Goal: Task Accomplishment & Management: Complete application form

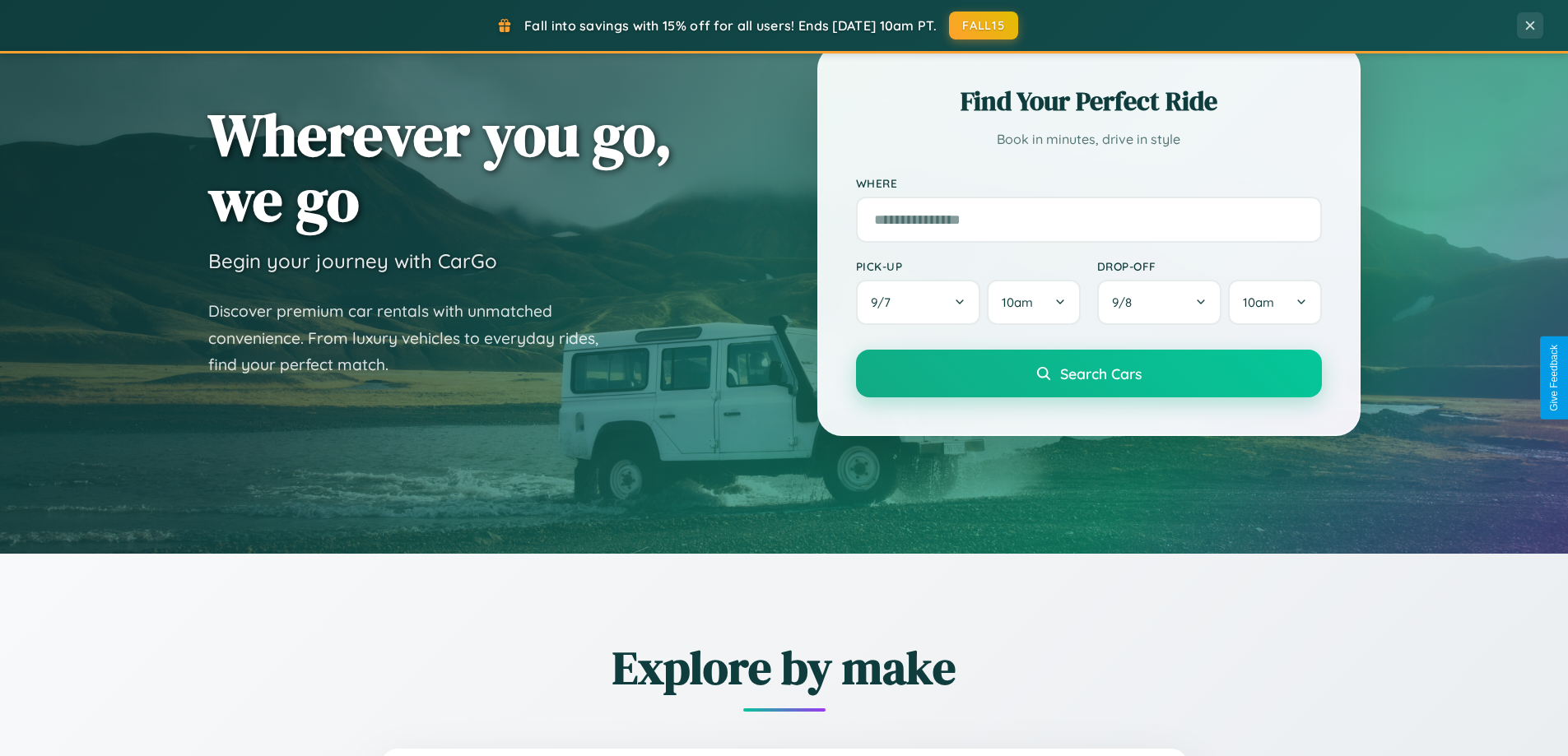
scroll to position [356, 0]
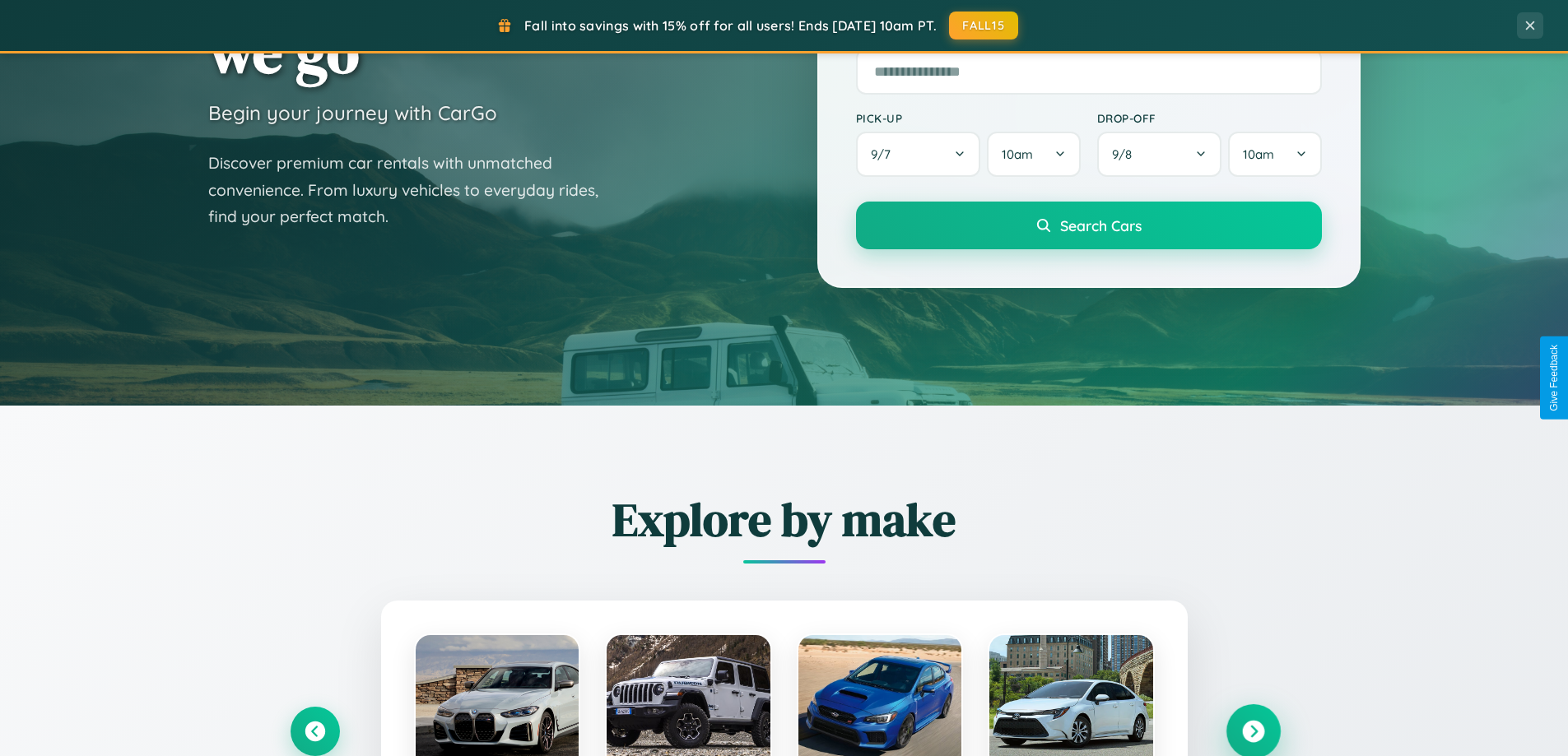
click at [1252, 732] on icon at bounding box center [1252, 731] width 22 height 22
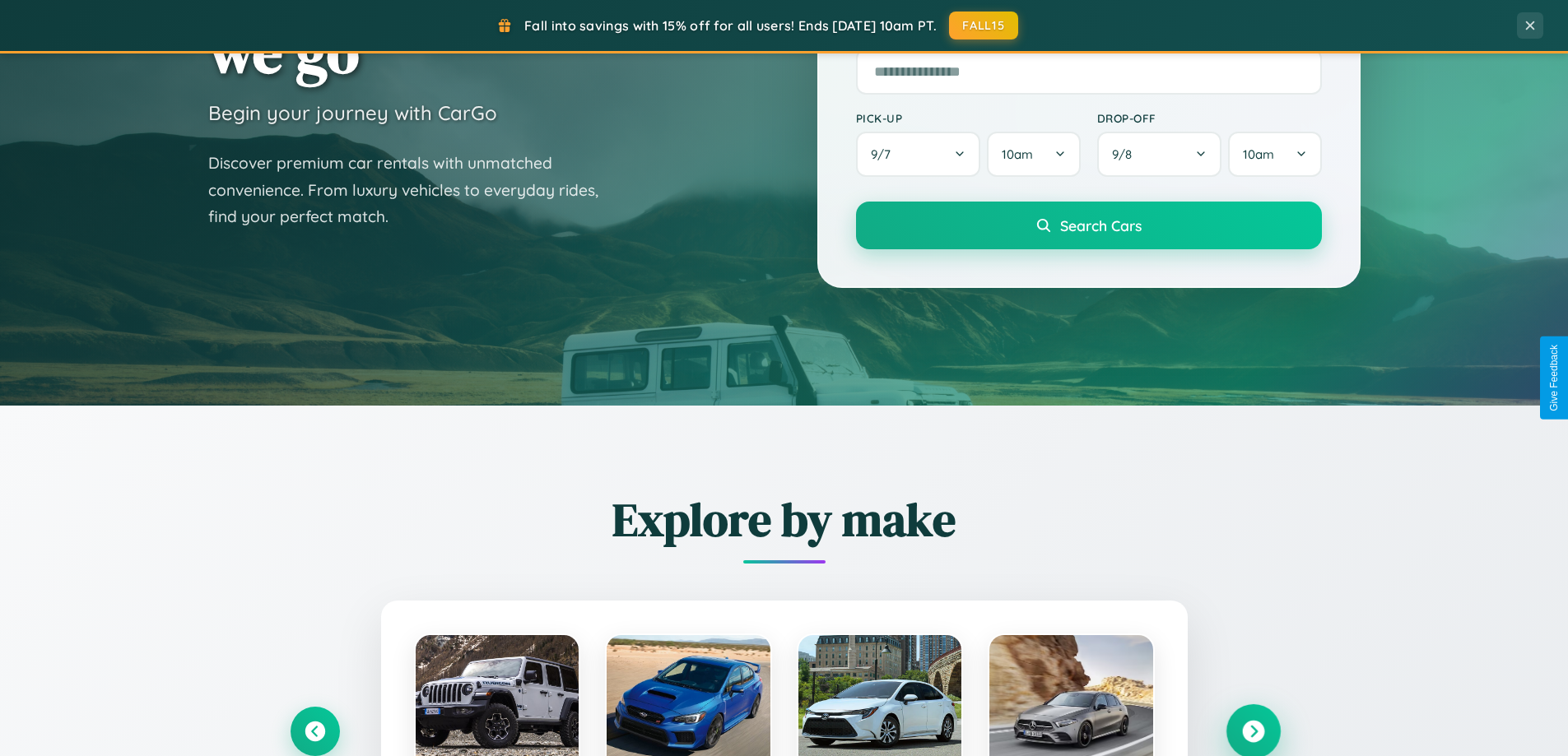
click at [1252, 730] on icon at bounding box center [1252, 731] width 22 height 22
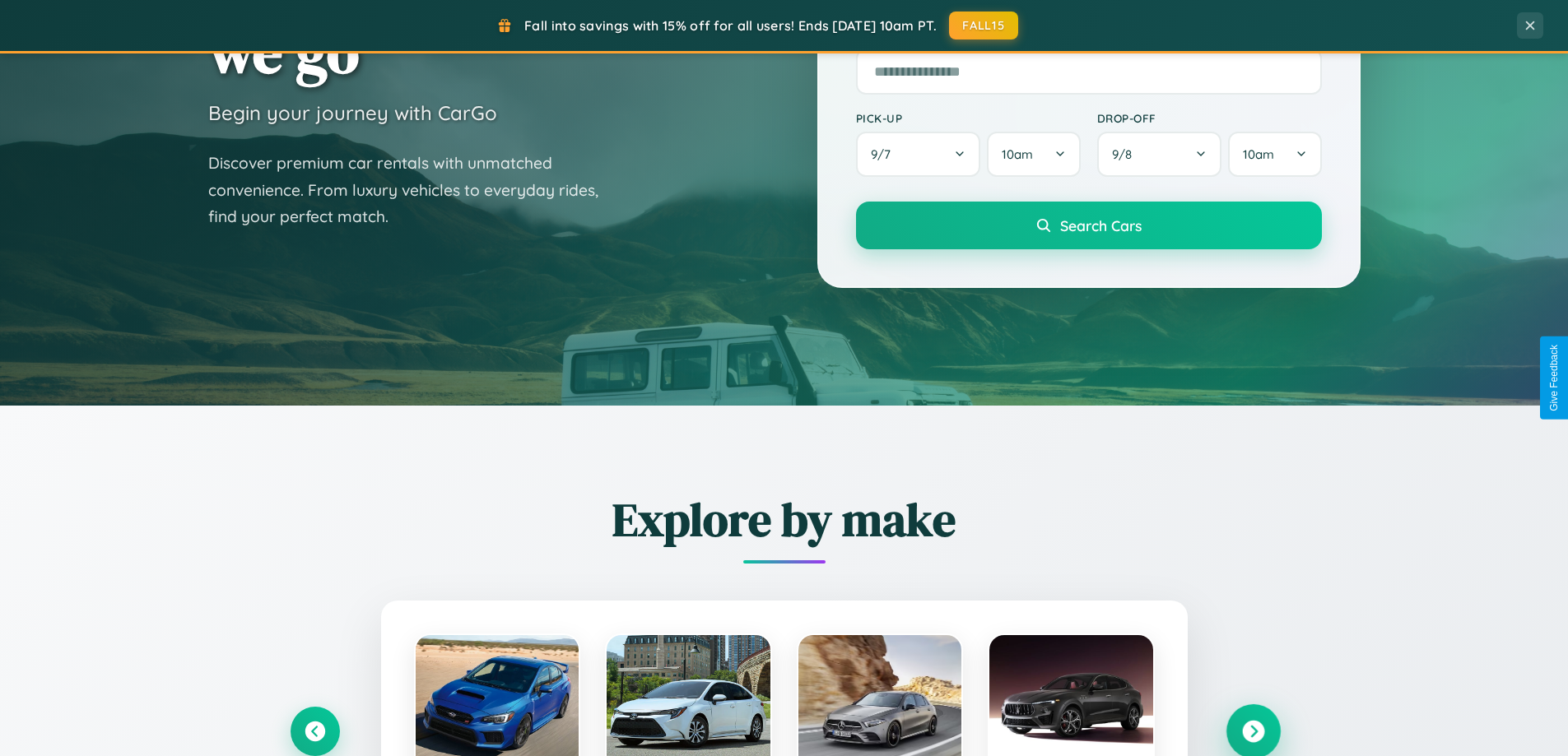
click at [1252, 730] on icon at bounding box center [1252, 731] width 22 height 22
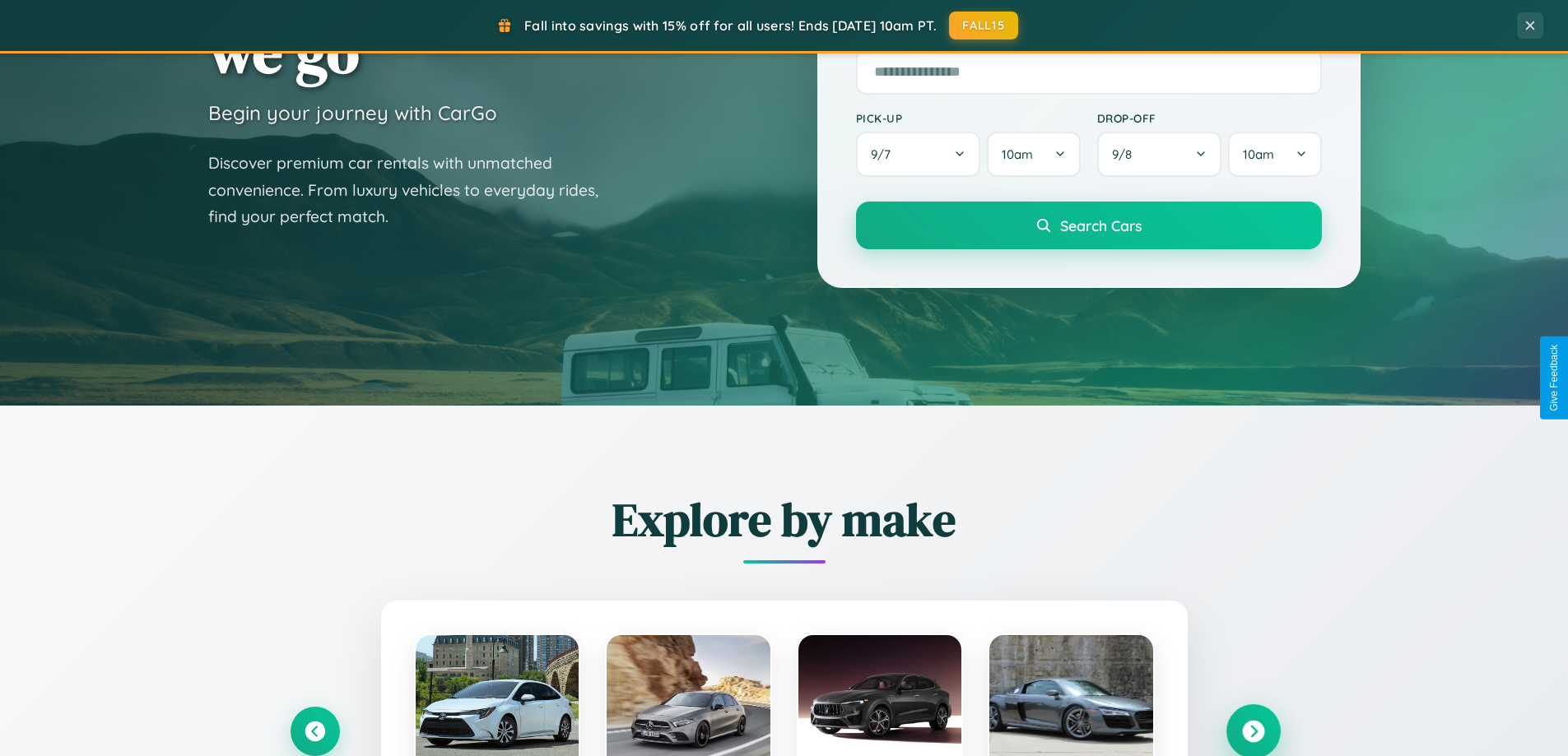
click at [1252, 730] on icon at bounding box center [1252, 731] width 22 height 22
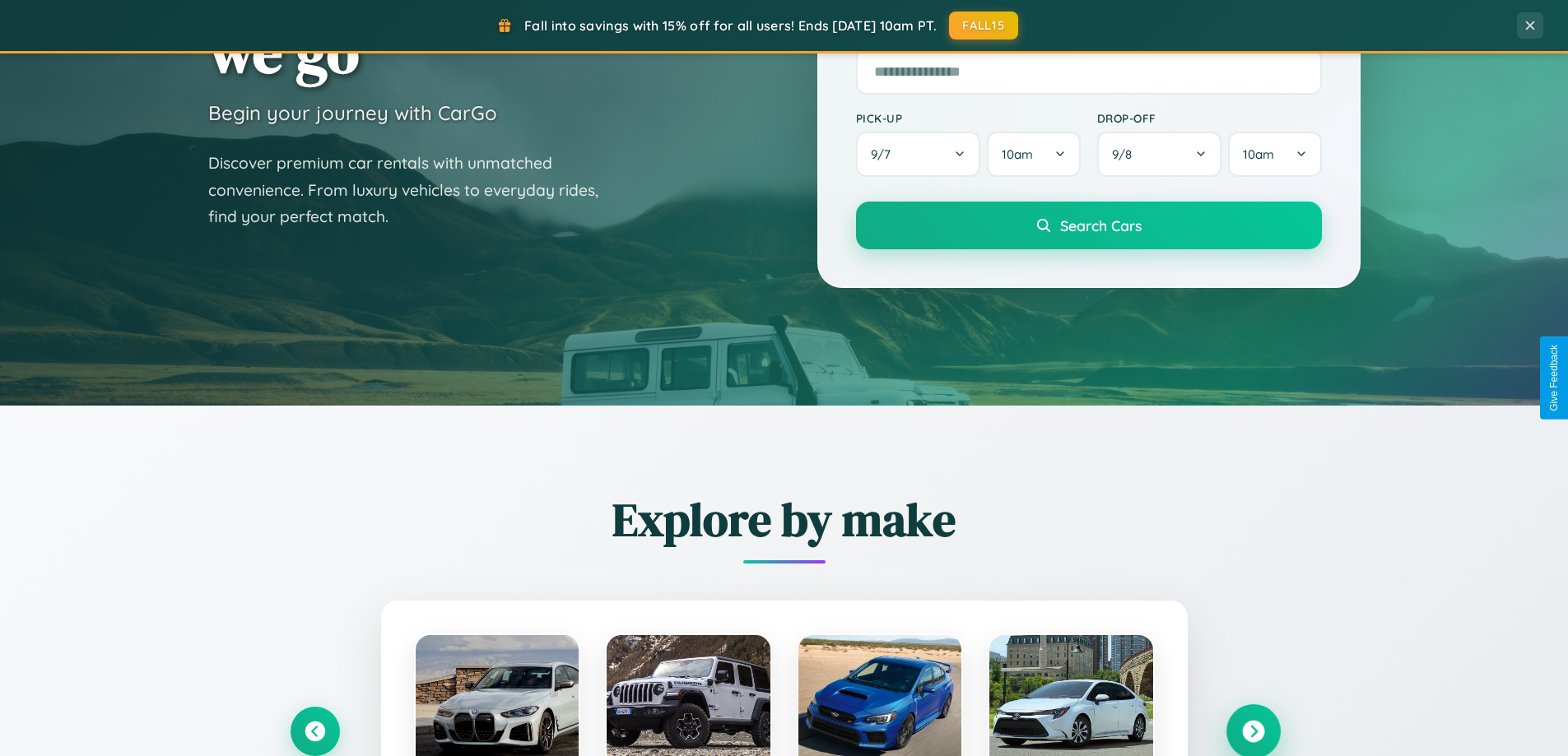
click at [1252, 730] on icon at bounding box center [1252, 731] width 22 height 22
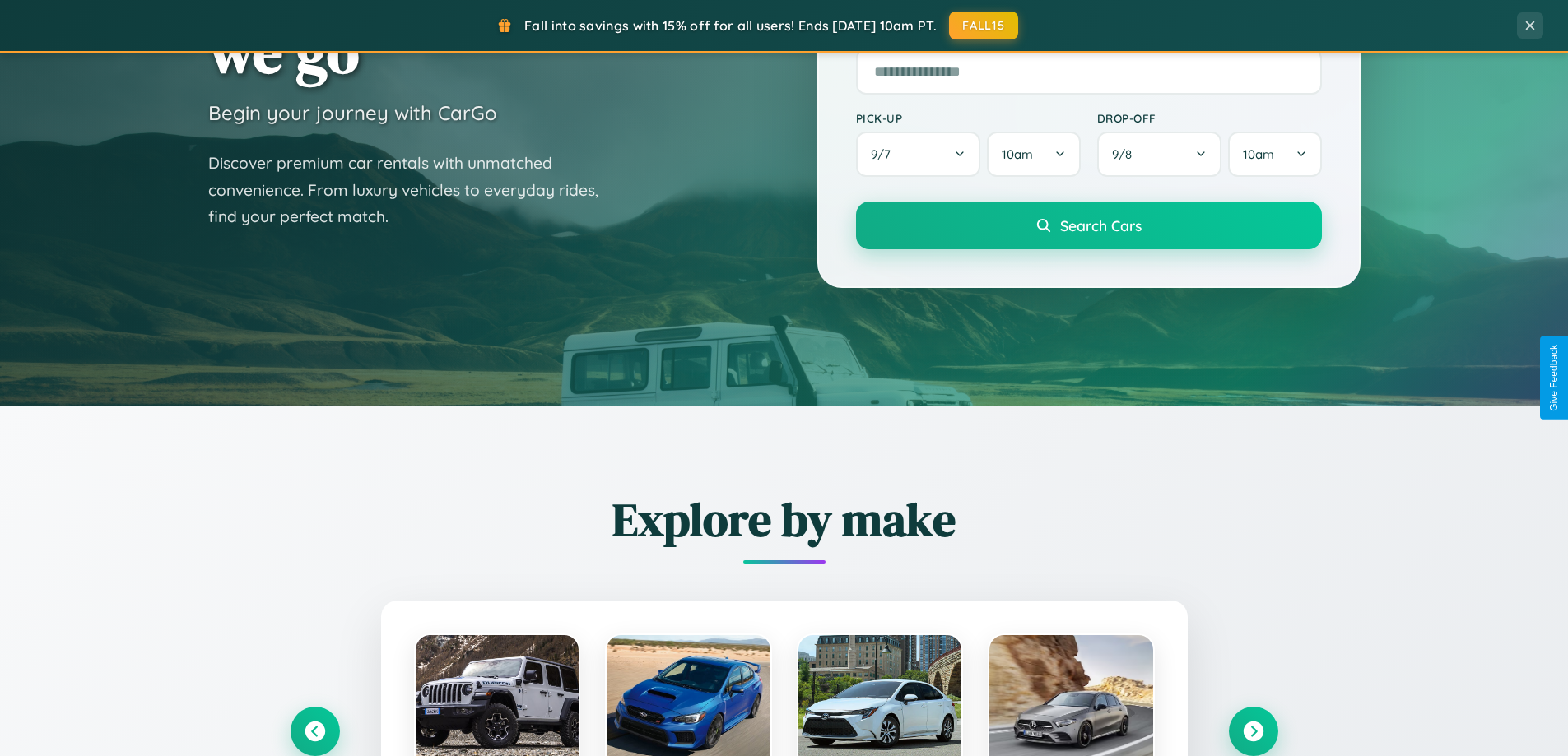
scroll to position [0, 0]
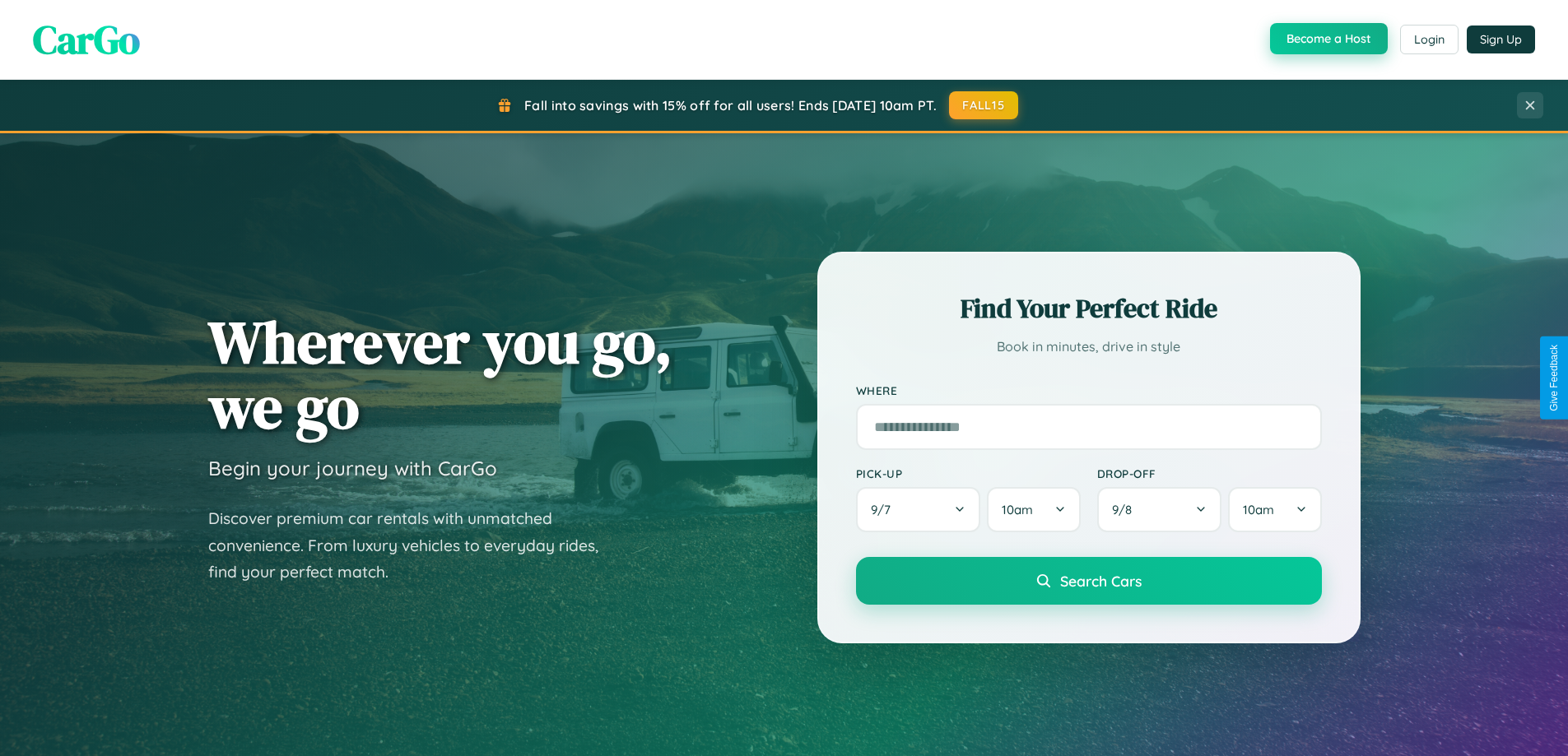
click at [1327, 39] on button "Become a Host" at bounding box center [1328, 38] width 117 height 32
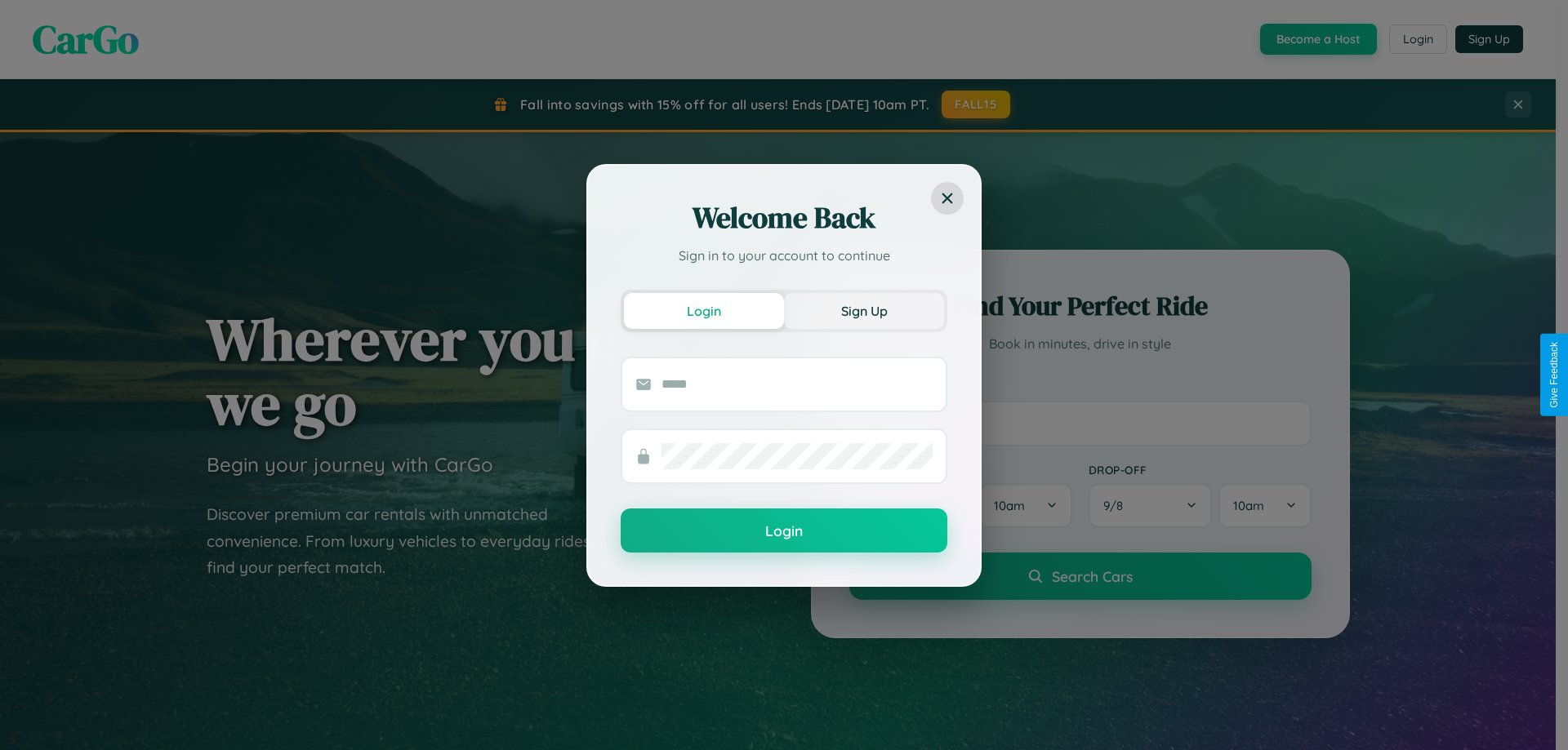
click at [864, 311] on button "Sign Up" at bounding box center [864, 312] width 160 height 36
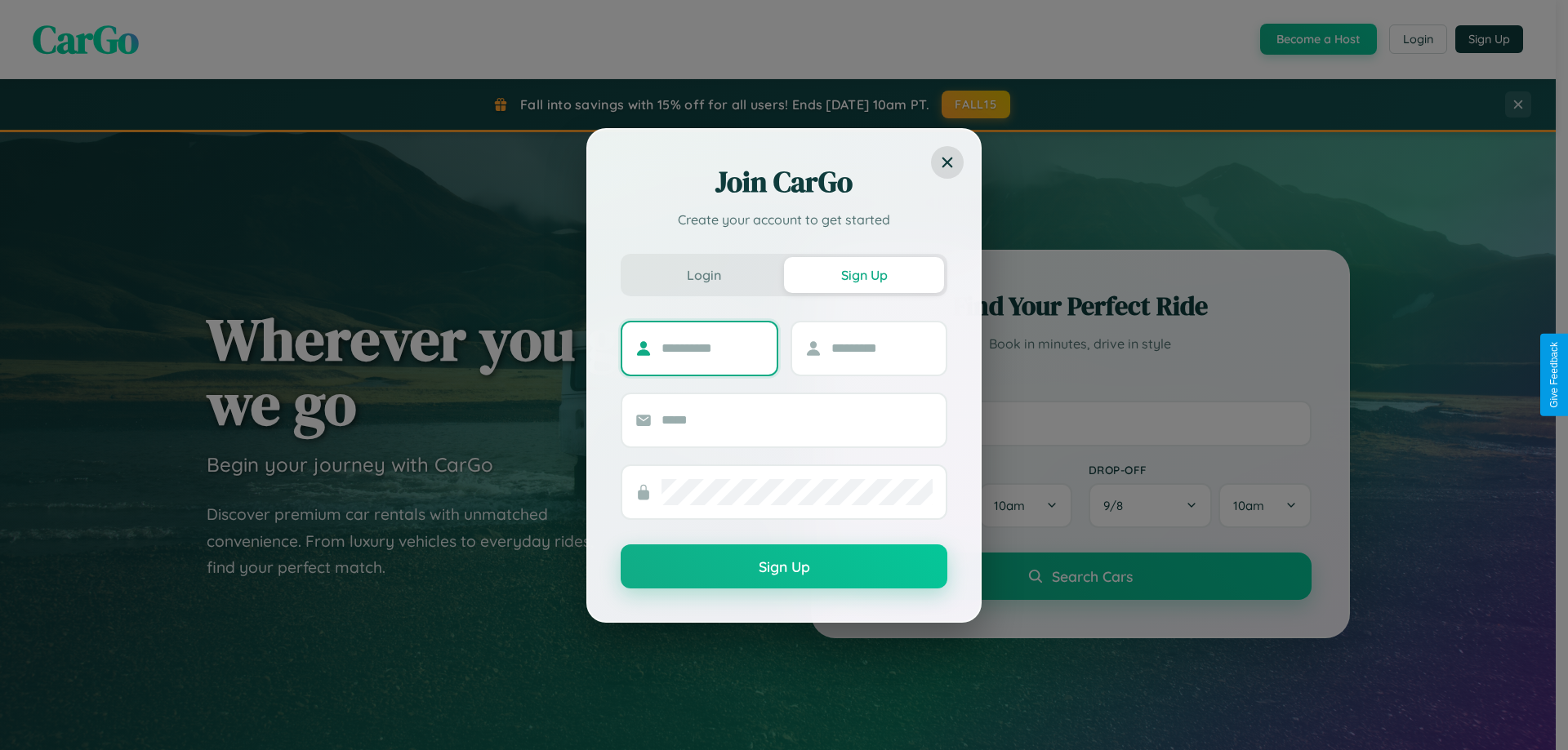
click at [712, 348] on input "text" at bounding box center [712, 348] width 102 height 27
type input "*****"
click at [881, 348] on input "text" at bounding box center [882, 348] width 102 height 27
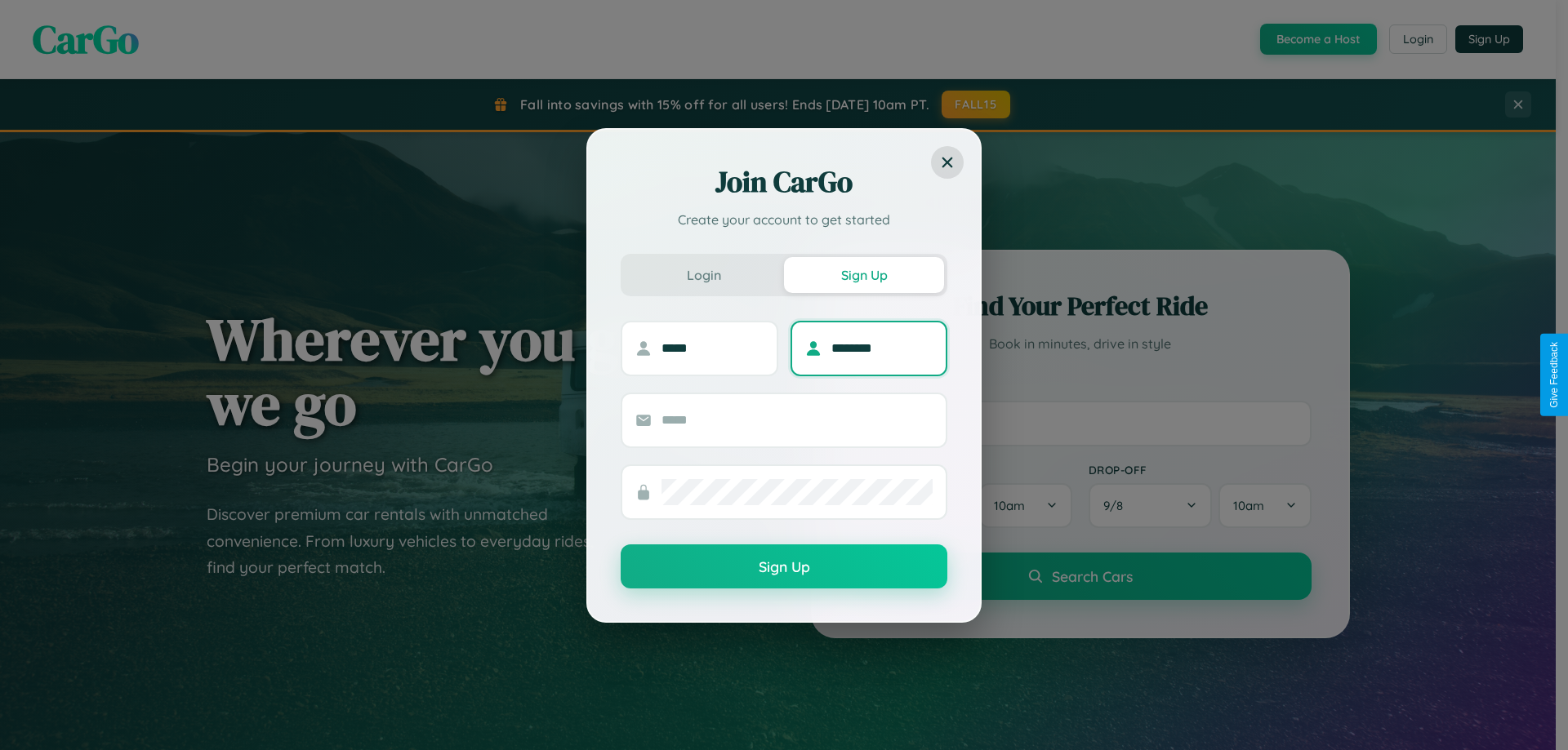
type input "********"
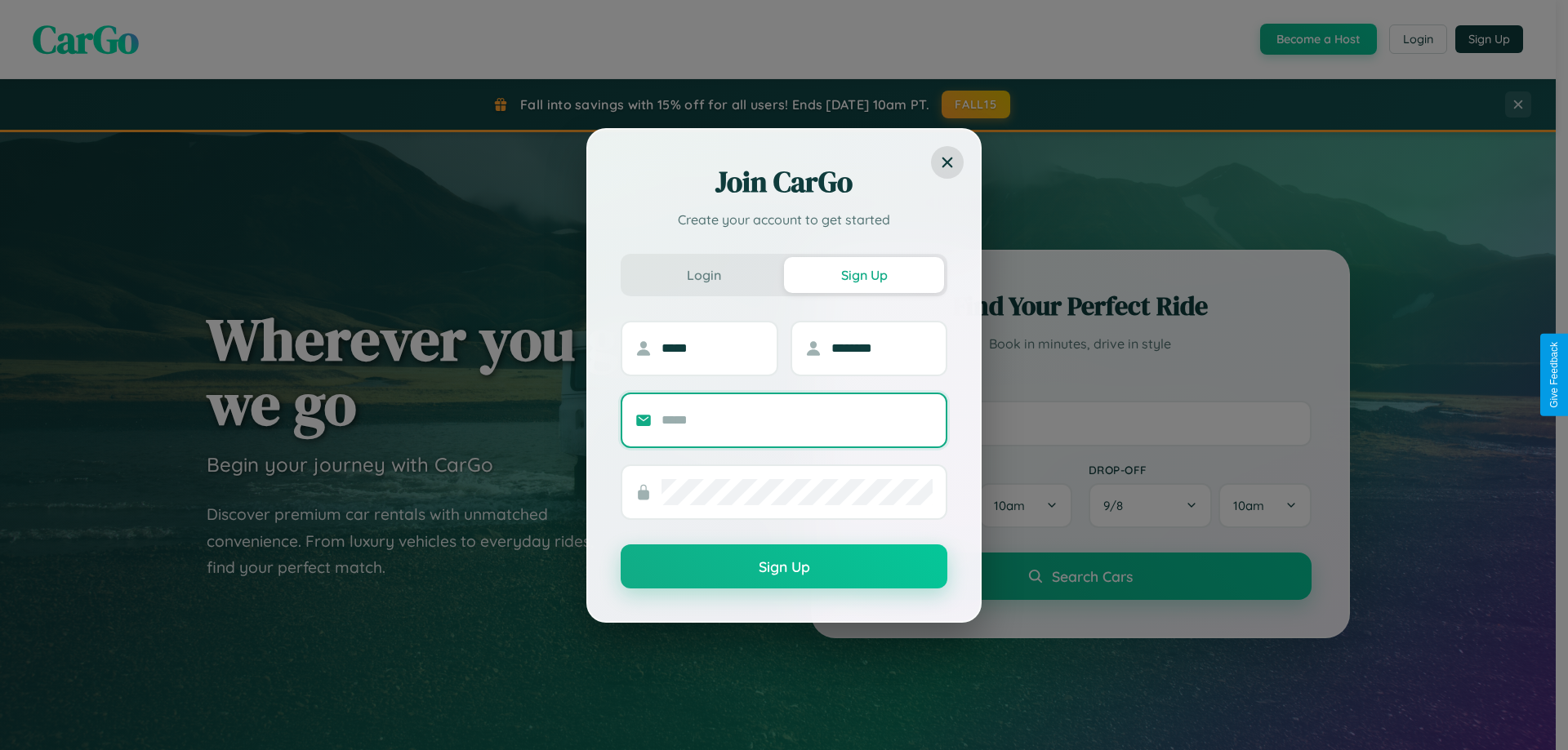
click at [797, 420] on input "text" at bounding box center [796, 420] width 271 height 27
type input "**********"
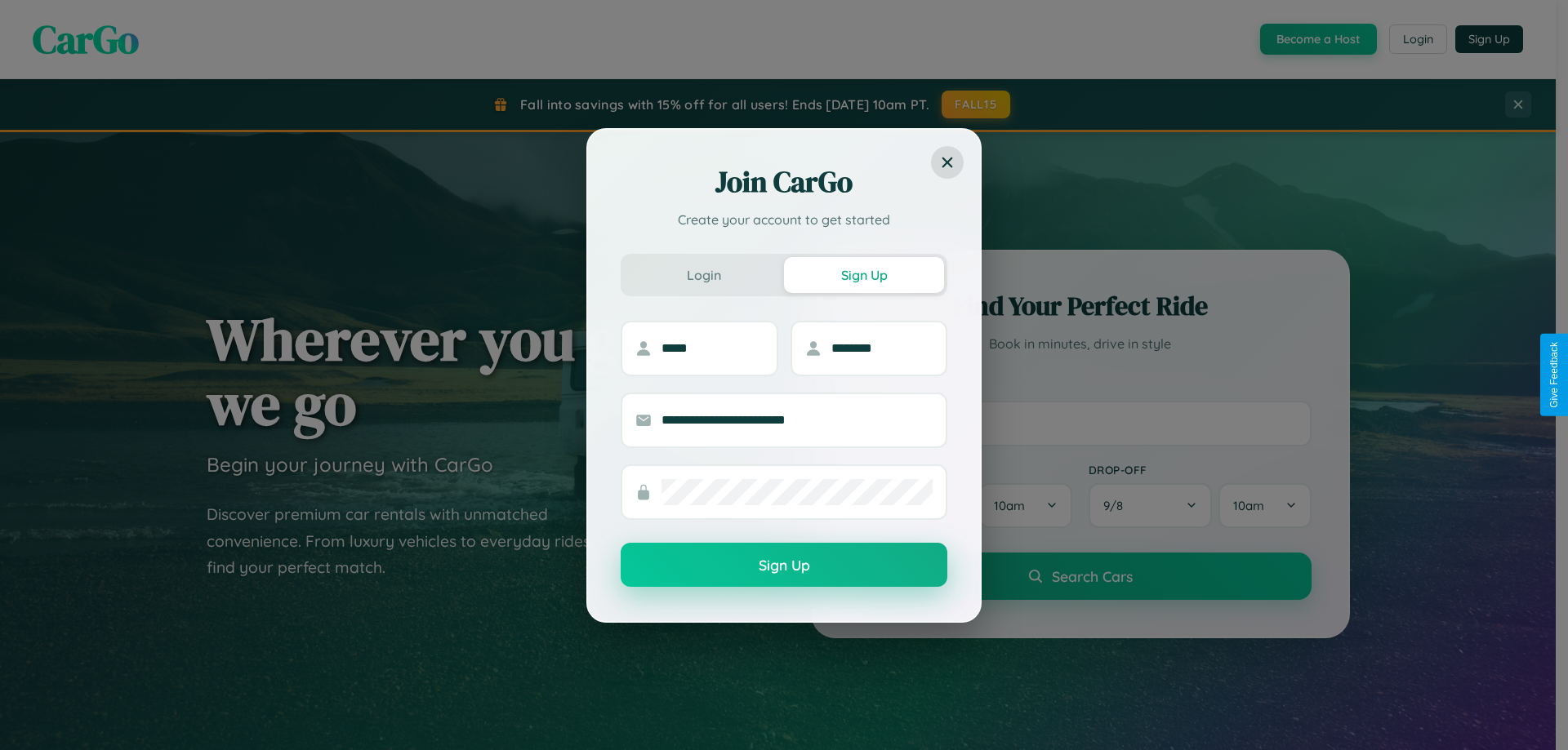
click at [784, 566] on button "Sign Up" at bounding box center [783, 564] width 327 height 45
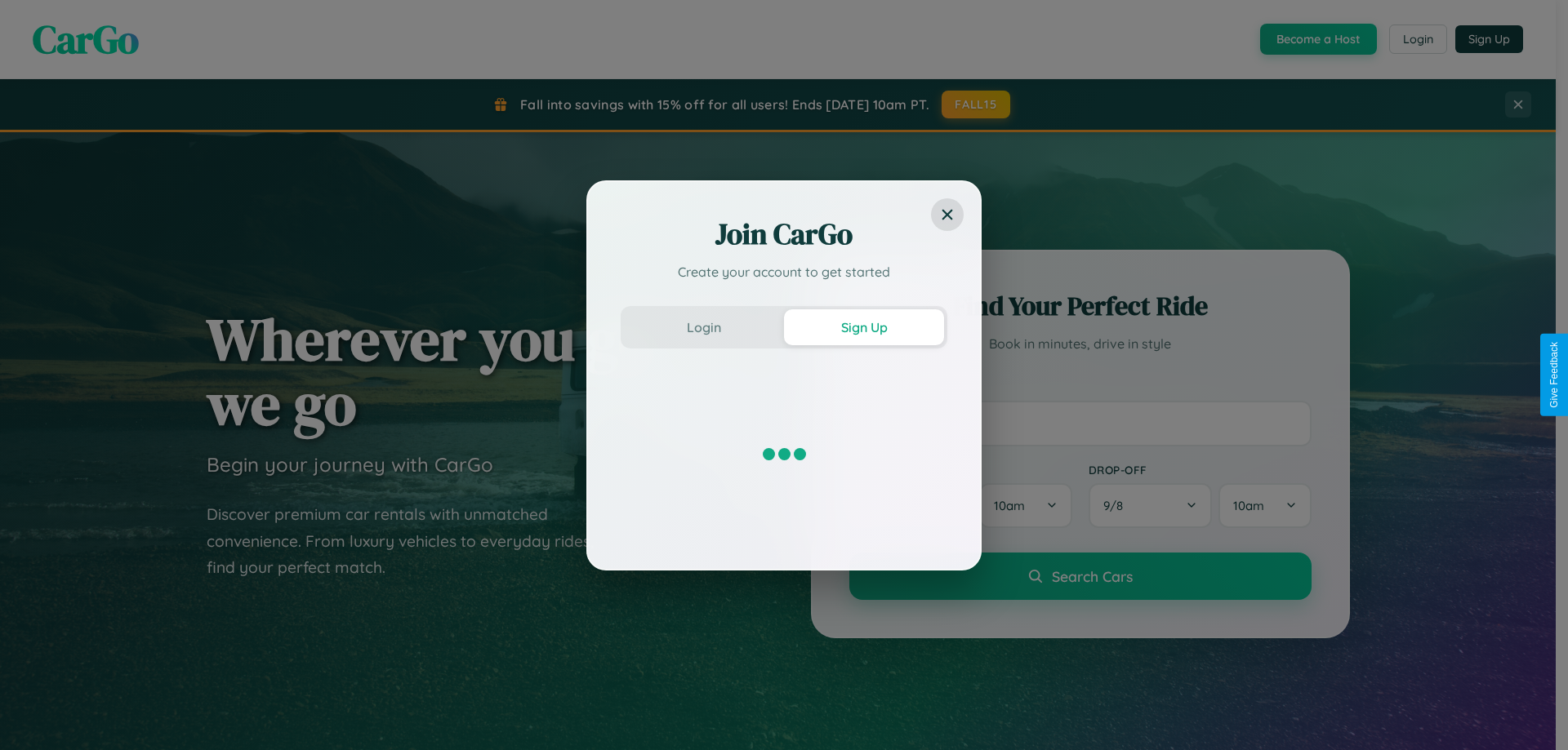
click at [1316, 39] on div "Join CarGo Create your account to get started Login Sign Up" at bounding box center [784, 375] width 1568 height 750
click at [864, 327] on button "Sign Up" at bounding box center [864, 328] width 160 height 36
